Goal: Information Seeking & Learning: Learn about a topic

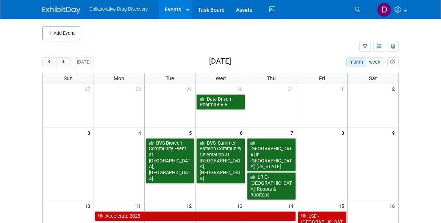
click at [364, 11] on link "Search" at bounding box center [358, 9] width 17 height 12
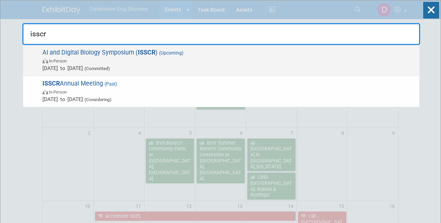
type input "isscr"
click at [177, 61] on span "In-Person" at bounding box center [228, 61] width 373 height 8
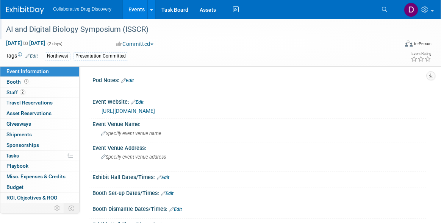
click at [91, 32] on div "AI and Digital Biology Symposium (ISSCR)" at bounding box center [196, 30] width 386 height 14
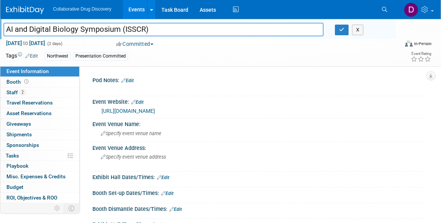
click at [91, 32] on input "AI and Digital Biology Symposium (ISSCR)" at bounding box center [163, 29] width 320 height 13
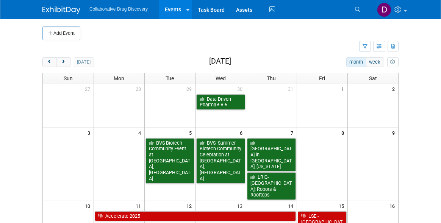
click at [348, 6] on div "Collaborative Drug Discovery Events Add Event Bulk Upload Events Shareable Even…" at bounding box center [220, 9] width 356 height 19
click at [355, 9] on icon at bounding box center [357, 9] width 5 height 5
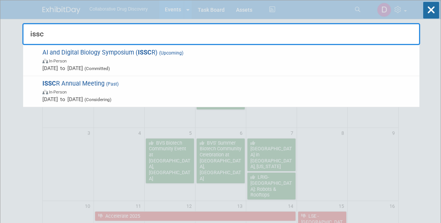
type input "isscr"
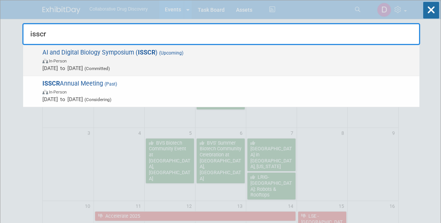
click at [150, 62] on span "In-Person" at bounding box center [228, 61] width 373 height 8
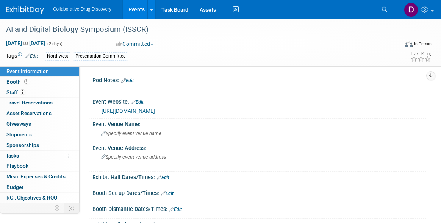
click at [150, 111] on link "https://www.isscr.org/upcoming-programs/2025-seattle-international-symposium" at bounding box center [127, 111] width 53 height 6
click at [215, 43] on div "Committed Committed Considering Not Going" at bounding box center [180, 44] width 132 height 8
click at [52, 89] on link "2 Staff 2" at bounding box center [39, 92] width 79 height 10
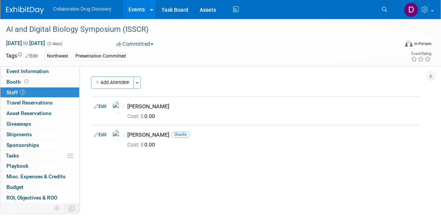
click at [28, 9] on img at bounding box center [25, 10] width 38 height 8
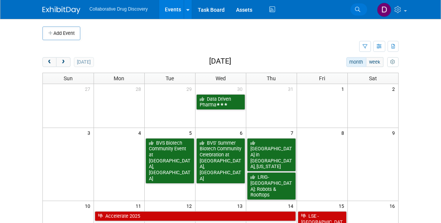
click at [353, 5] on link "Search" at bounding box center [358, 9] width 17 height 12
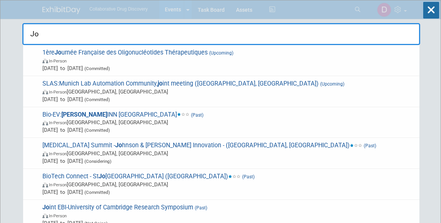
type input "J"
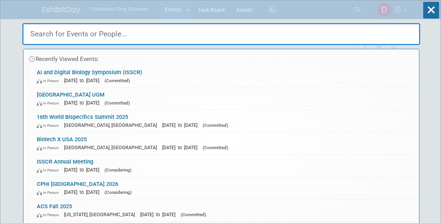
click at [385, 6] on div "Recently Viewed Events: AI and Digital Biology Symposium (ISSCR) In-Person Oct …" at bounding box center [220, 113] width 397 height 227
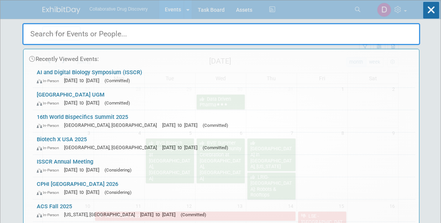
click at [384, 11] on div "Recently Viewed Events: AI and Digital Biology Symposium (ISSCR) In-Person Oct …" at bounding box center [220, 113] width 397 height 227
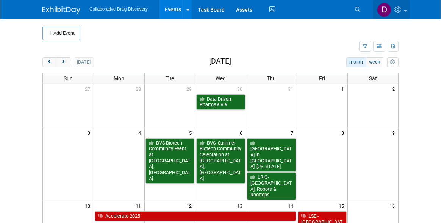
click at [384, 11] on img at bounding box center [384, 10] width 14 height 14
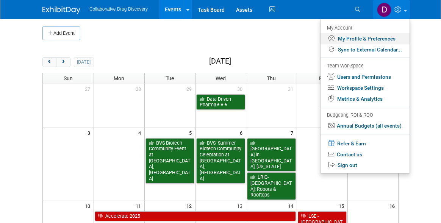
click at [370, 37] on link "My Profile & Preferences" at bounding box center [364, 38] width 89 height 11
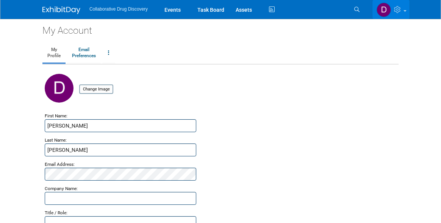
click at [386, 7] on img at bounding box center [383, 10] width 14 height 14
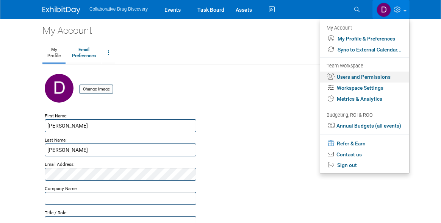
click at [366, 75] on link "Users and Permissions" at bounding box center [364, 77] width 89 height 11
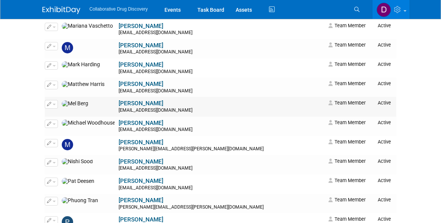
scroll to position [778, 0]
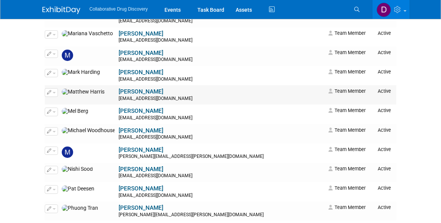
drag, startPoint x: 127, startPoint y: 73, endPoint x: 78, endPoint y: 75, distance: 48.5
click at [117, 85] on td "Matthew Harris mharris@collaborativedrug.com" at bounding box center [221, 94] width 209 height 19
copy link "[PERSON_NAME]"
click at [352, 8] on link "Search" at bounding box center [357, 9] width 17 height 12
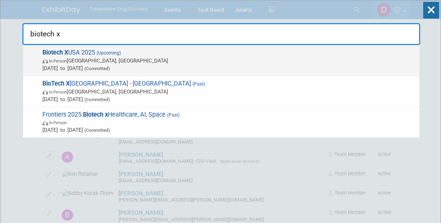
type input "biotech x"
click at [108, 65] on span "Sep 16, 2025 to Sep 17, 2025 (Committed)" at bounding box center [228, 68] width 373 height 8
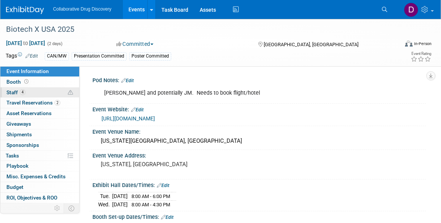
click at [20, 88] on link "4 Staff 4" at bounding box center [39, 92] width 79 height 10
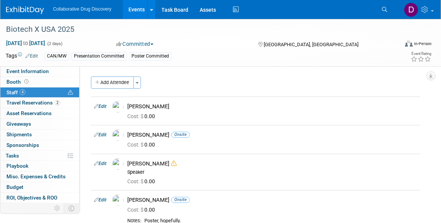
scroll to position [11, 0]
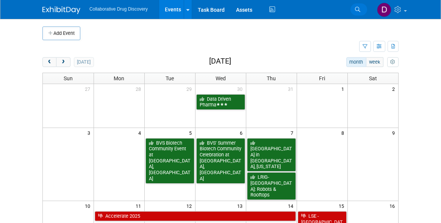
click at [362, 9] on link "Search" at bounding box center [358, 9] width 17 height 12
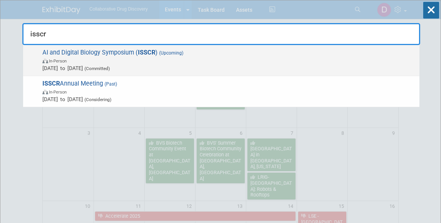
type input "isscr"
click at [107, 69] on span "[DATE] to [DATE] (Committed)" at bounding box center [228, 68] width 373 height 8
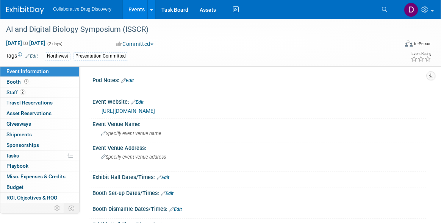
click at [155, 112] on link "https://www.isscr.org/upcoming-programs/2025-seattle-international-symposium" at bounding box center [127, 111] width 53 height 6
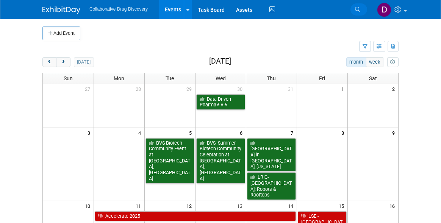
click at [351, 8] on link "Search" at bounding box center [358, 9] width 17 height 12
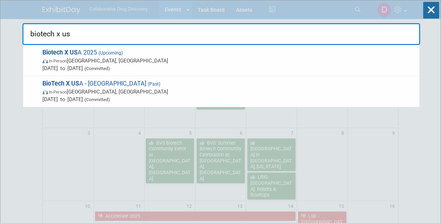
type input "biotech x [GEOGRAPHIC_DATA]"
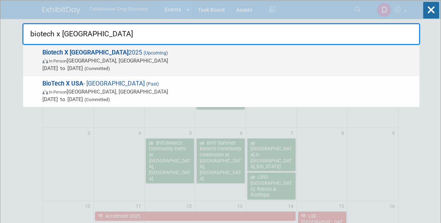
click at [152, 68] on span "[DATE] to [DATE] (Committed)" at bounding box center [228, 68] width 373 height 8
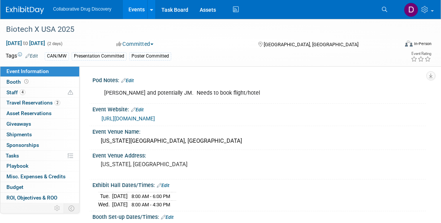
click at [155, 119] on link "https://www.terrapinn.com/conference/biotechxusa/index.stm" at bounding box center [127, 118] width 53 height 6
